Goal: Navigation & Orientation: Find specific page/section

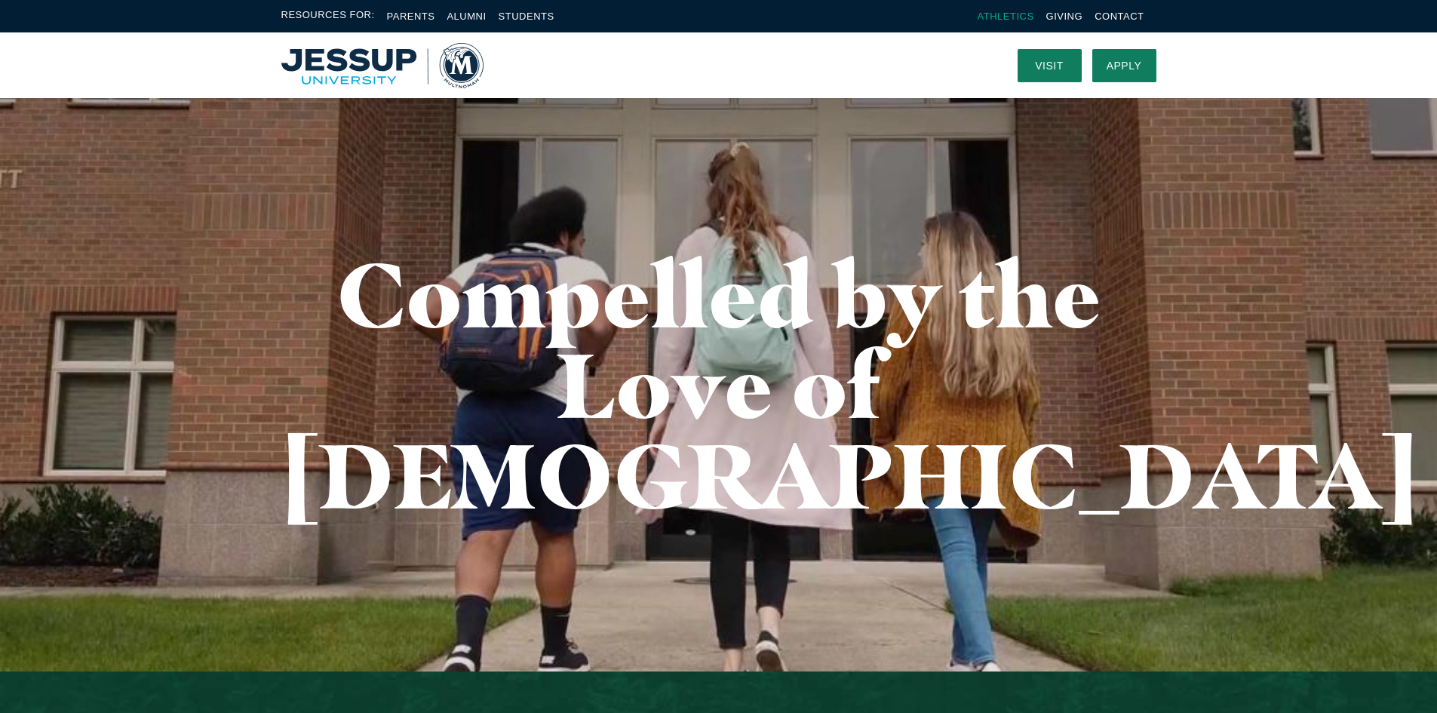
click at [1008, 19] on link "Athletics" at bounding box center [1006, 16] width 57 height 11
click at [1139, 63] on link "Apply" at bounding box center [1125, 65] width 64 height 33
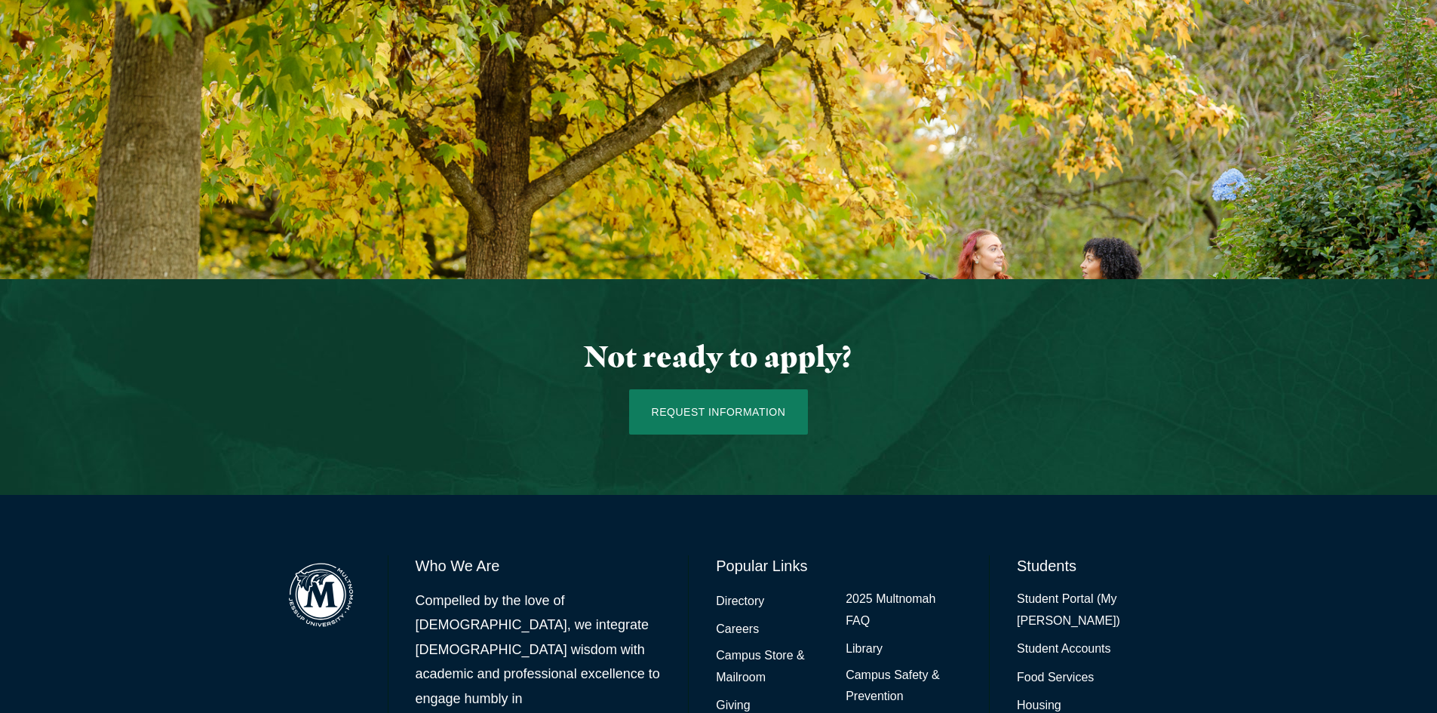
scroll to position [1351, 0]
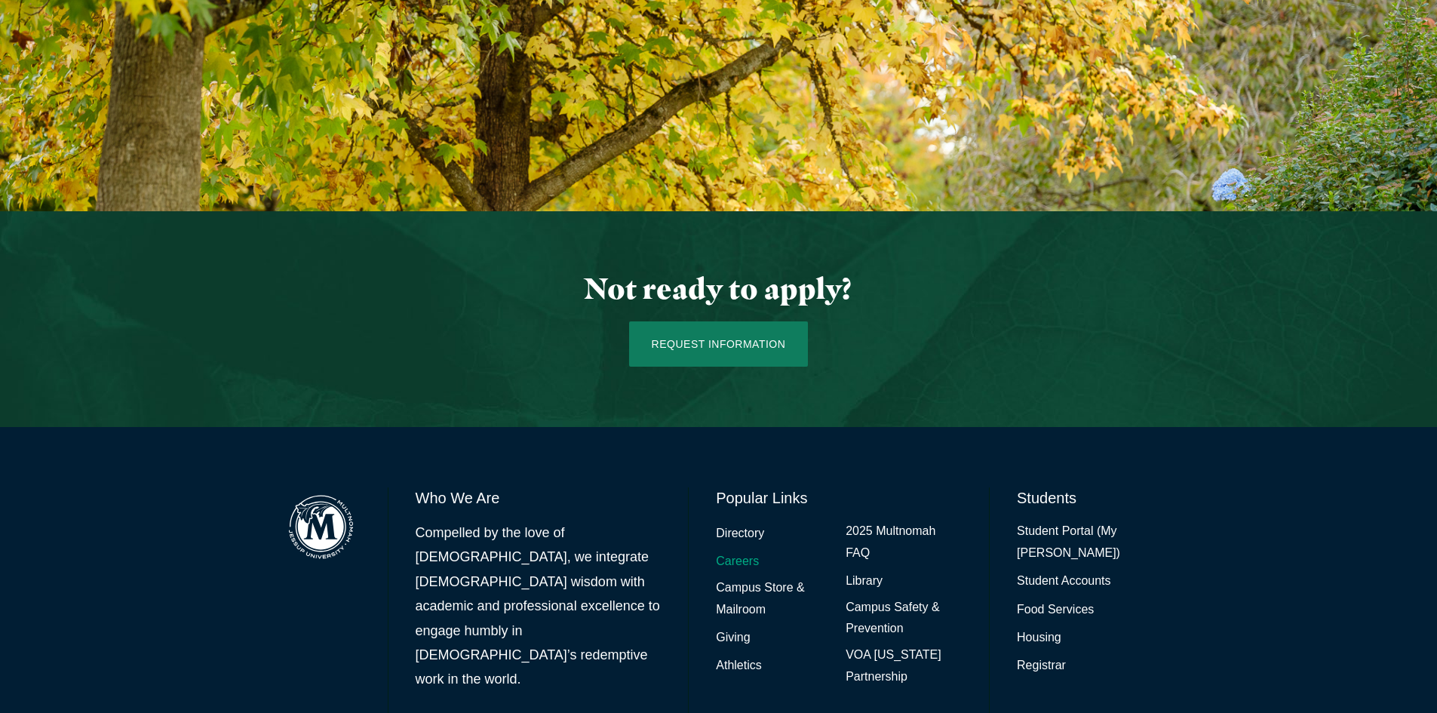
click at [733, 551] on link "Careers" at bounding box center [737, 562] width 43 height 22
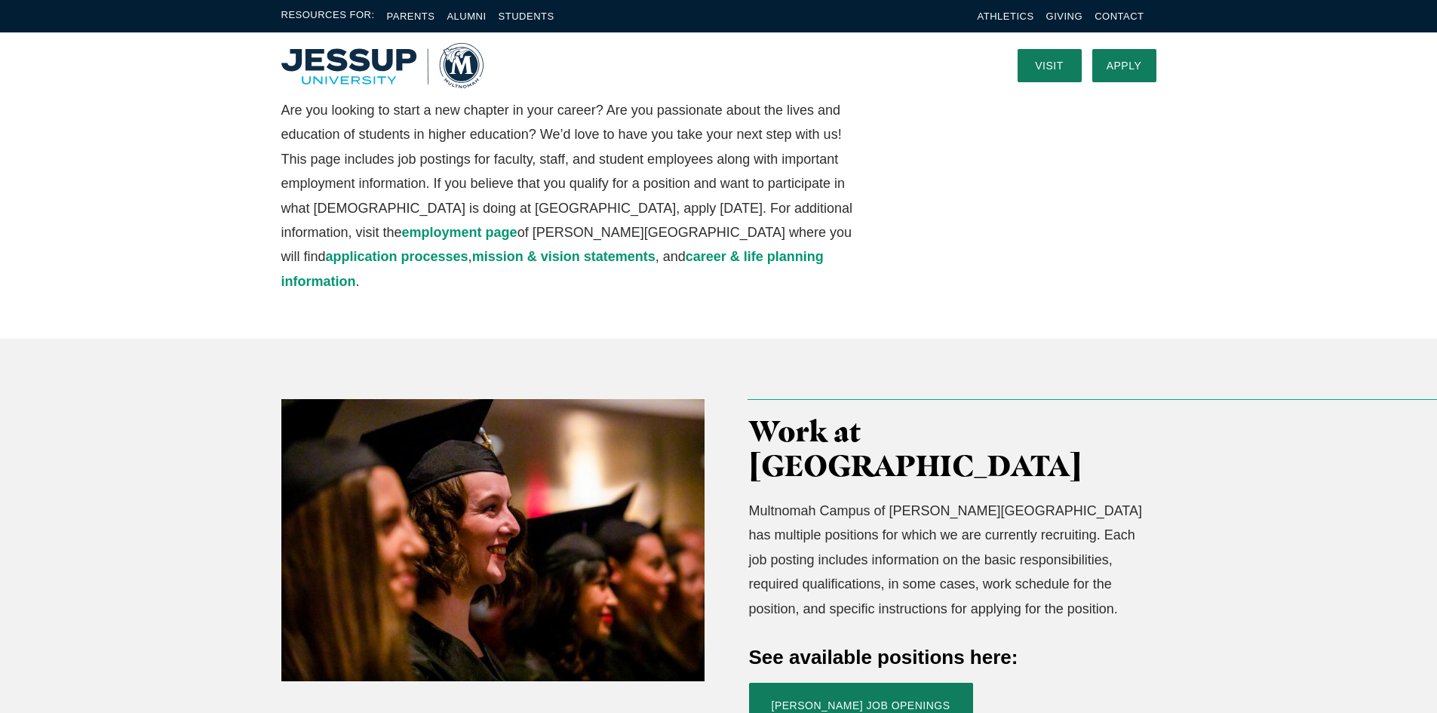
scroll to position [75, 0]
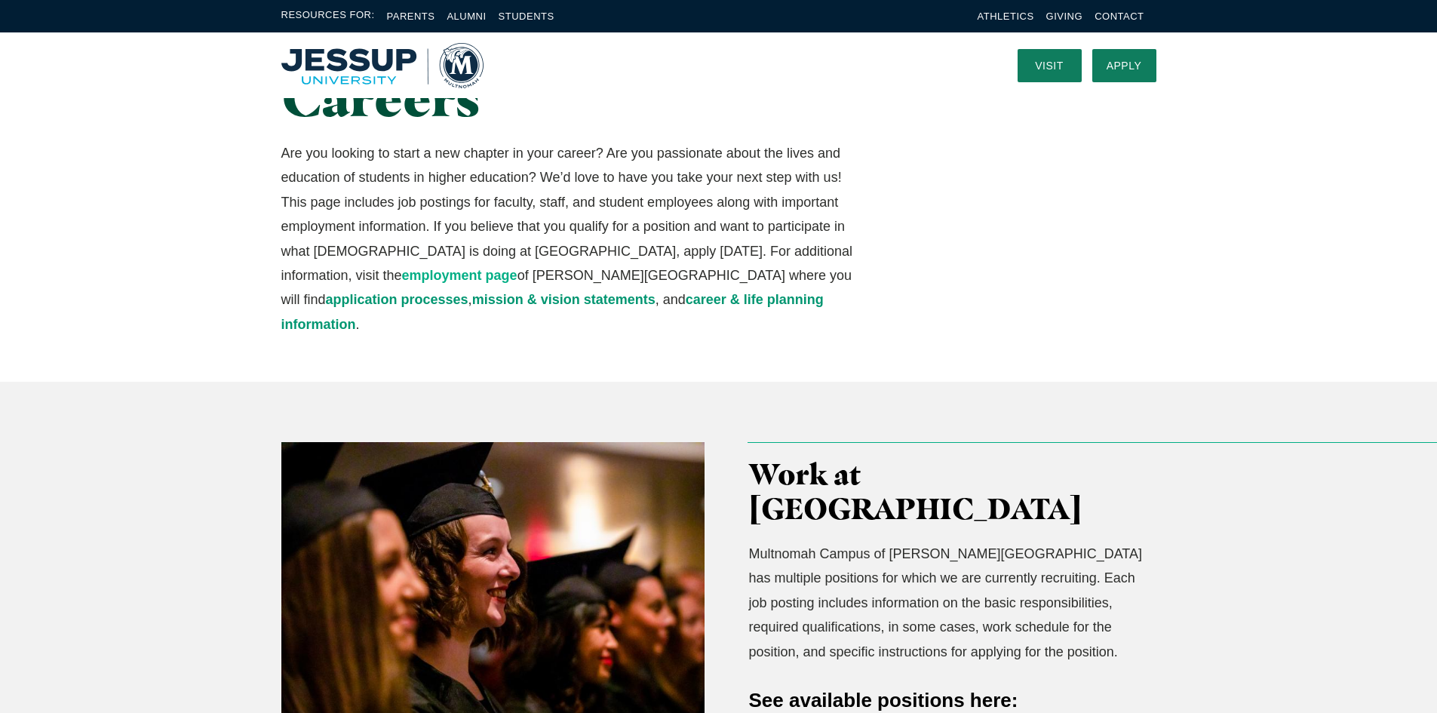
click at [518, 268] on link "employment page" at bounding box center [459, 275] width 115 height 15
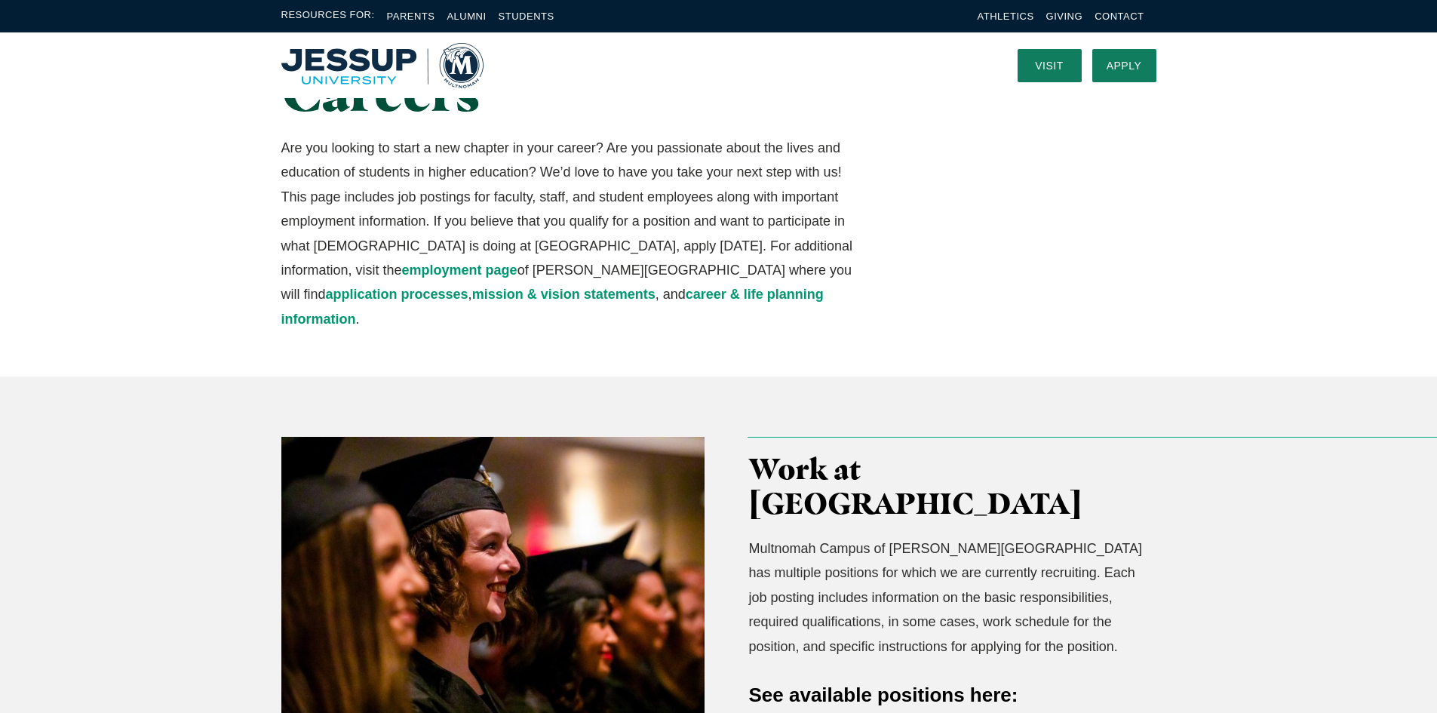
scroll to position [0, 0]
